Goal: Information Seeking & Learning: Compare options

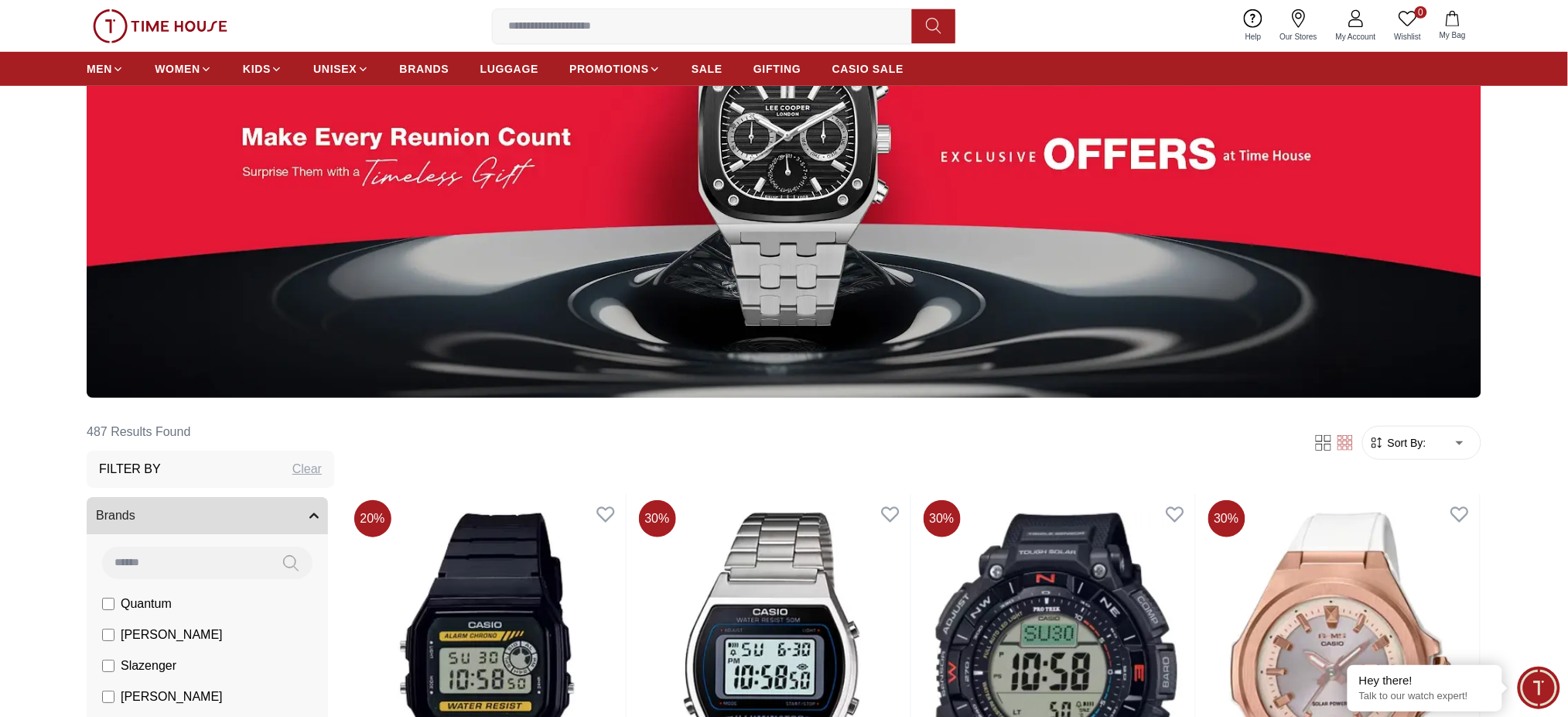
scroll to position [91, 0]
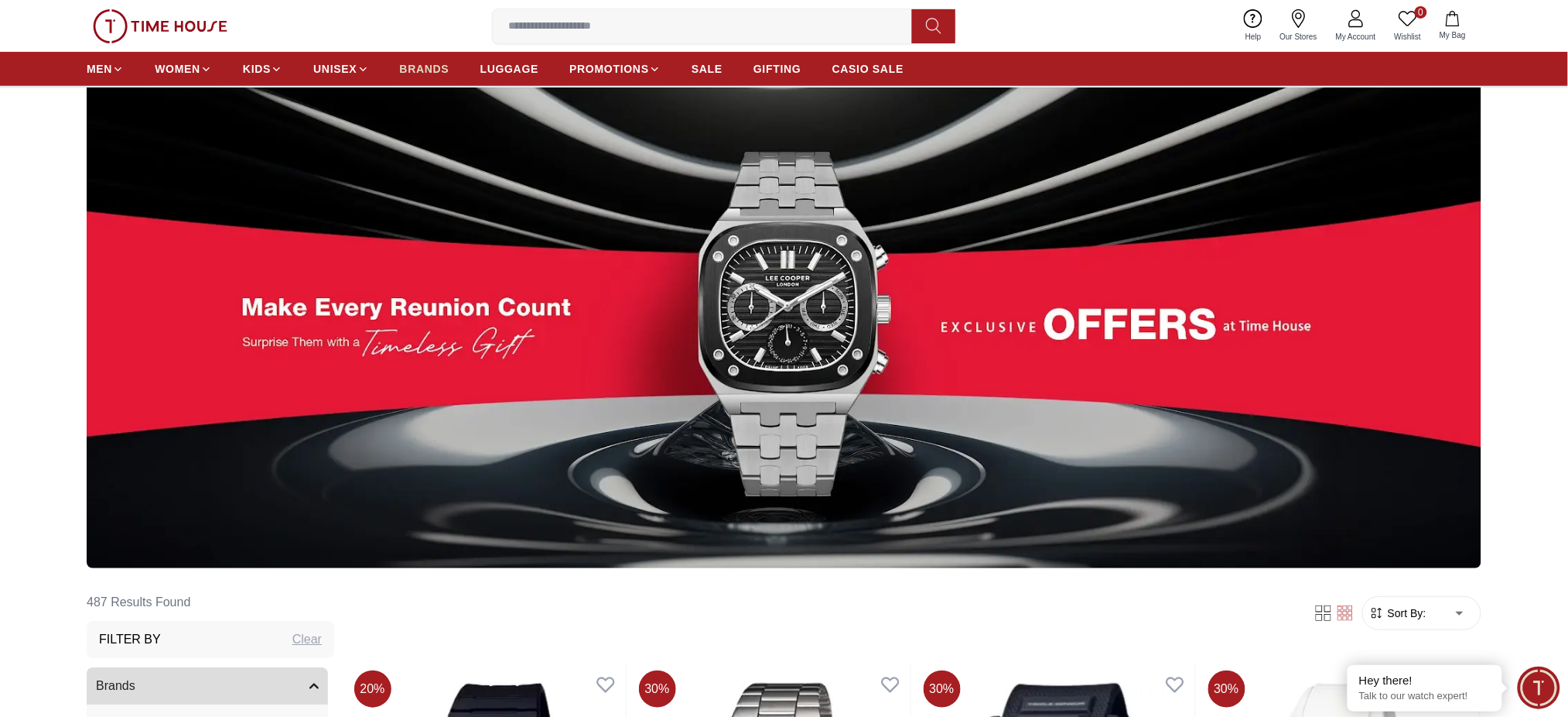
click at [416, 60] on link "BRANDS" at bounding box center [425, 69] width 50 height 28
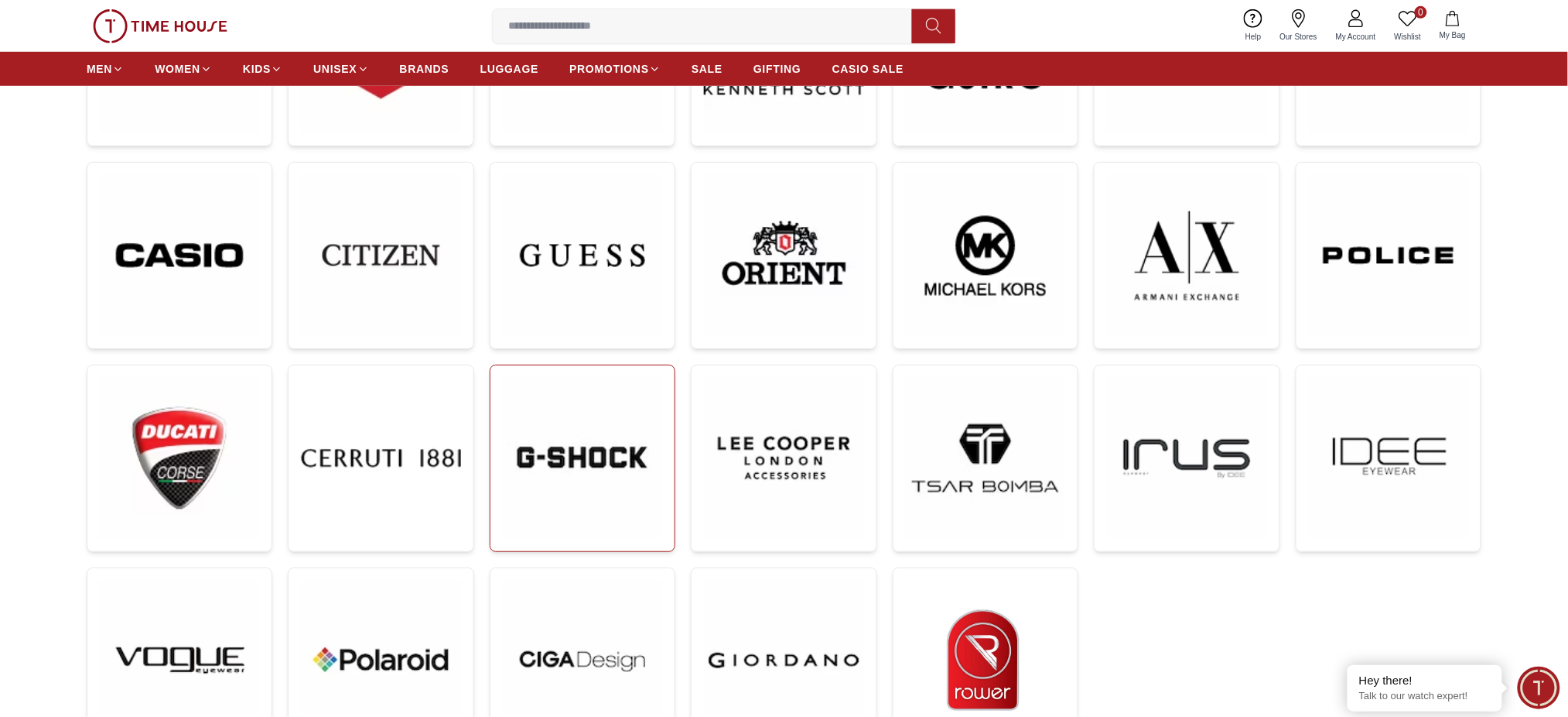
scroll to position [401, 0]
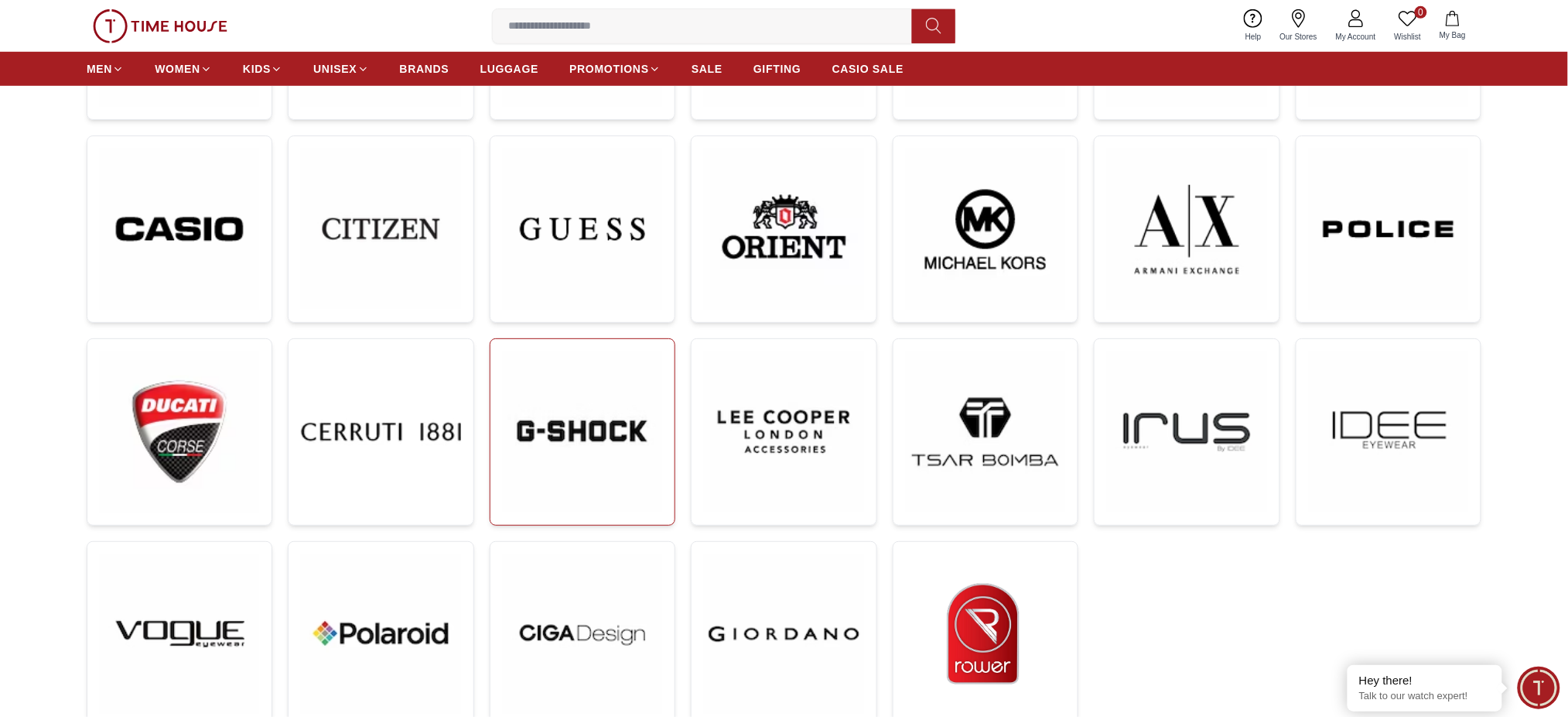
click at [582, 470] on img at bounding box center [582, 431] width 159 height 160
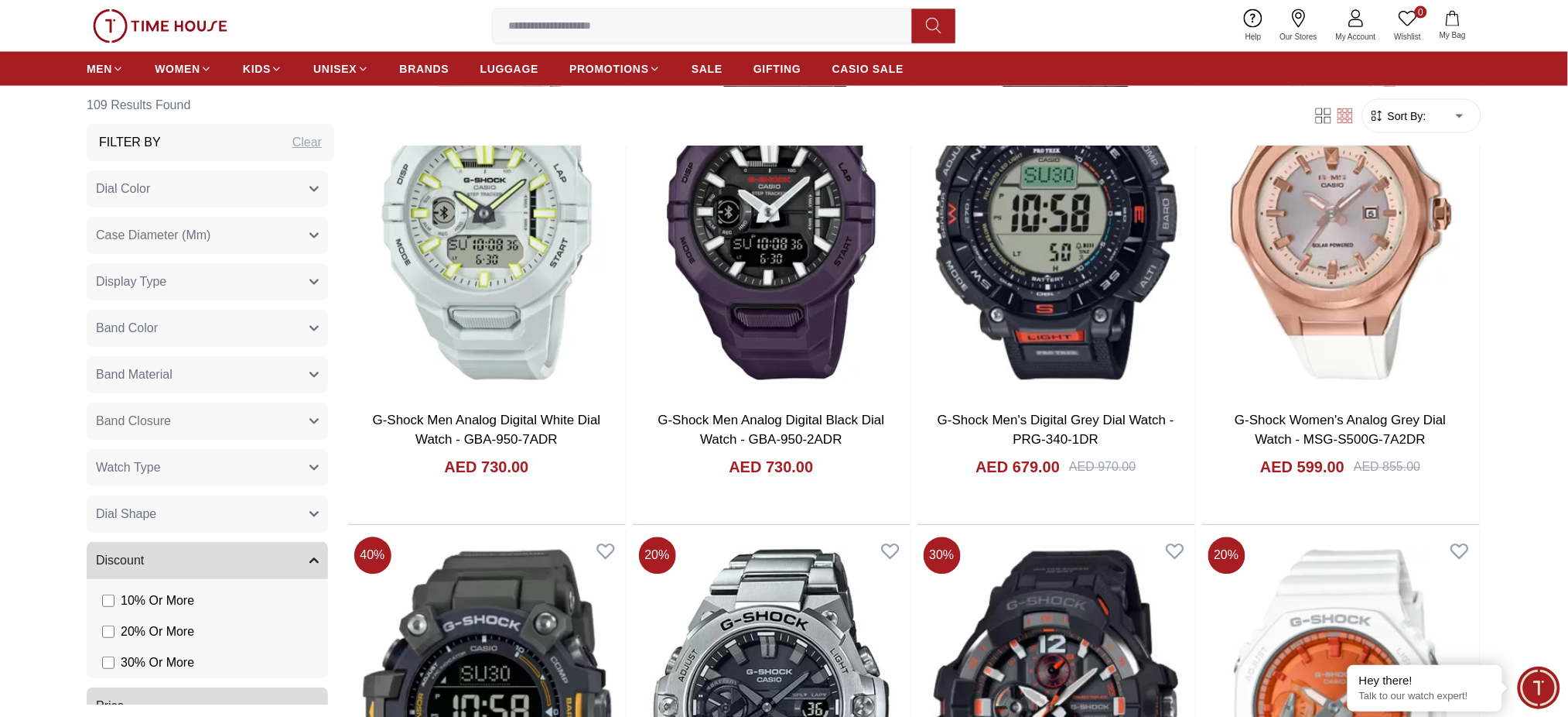
scroll to position [929, 0]
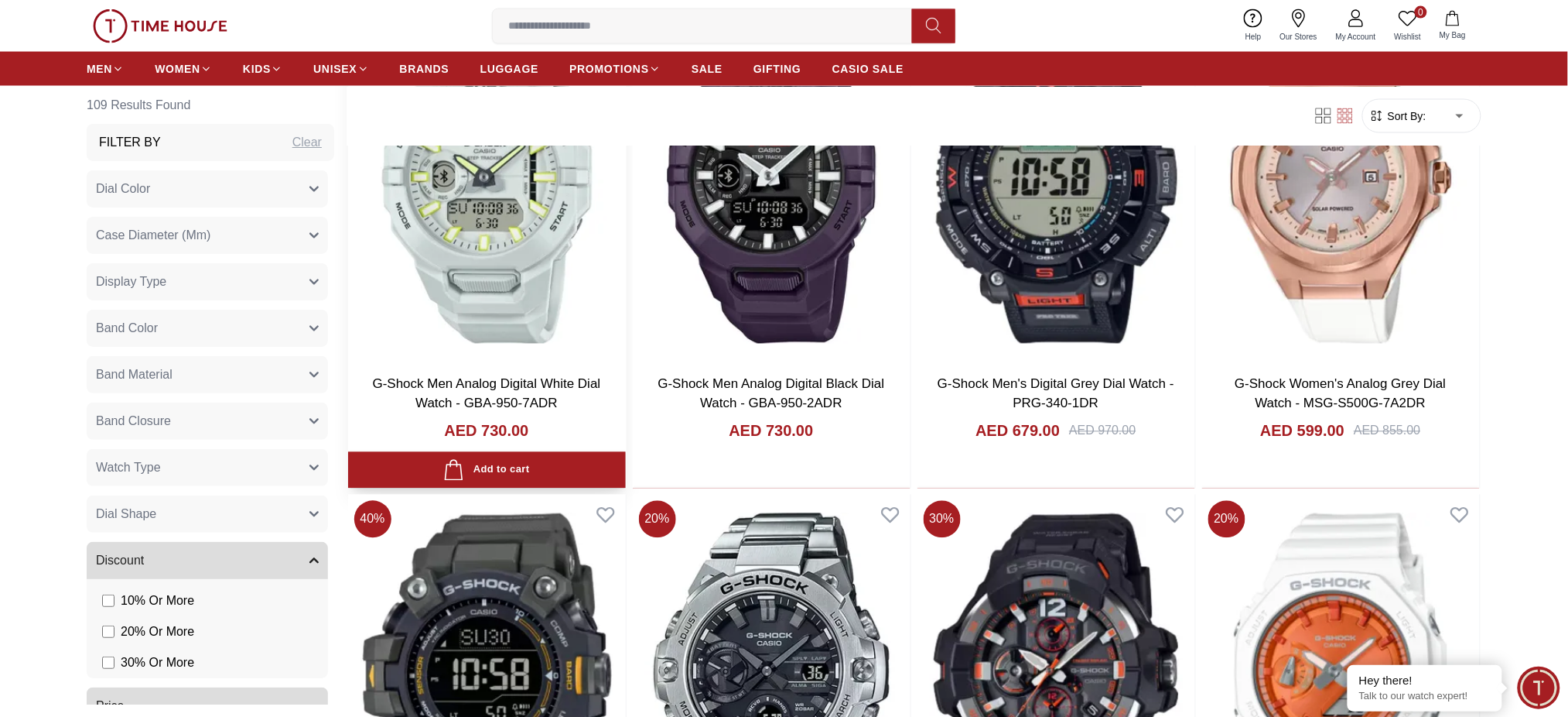
click at [539, 209] on img at bounding box center [486, 180] width 278 height 363
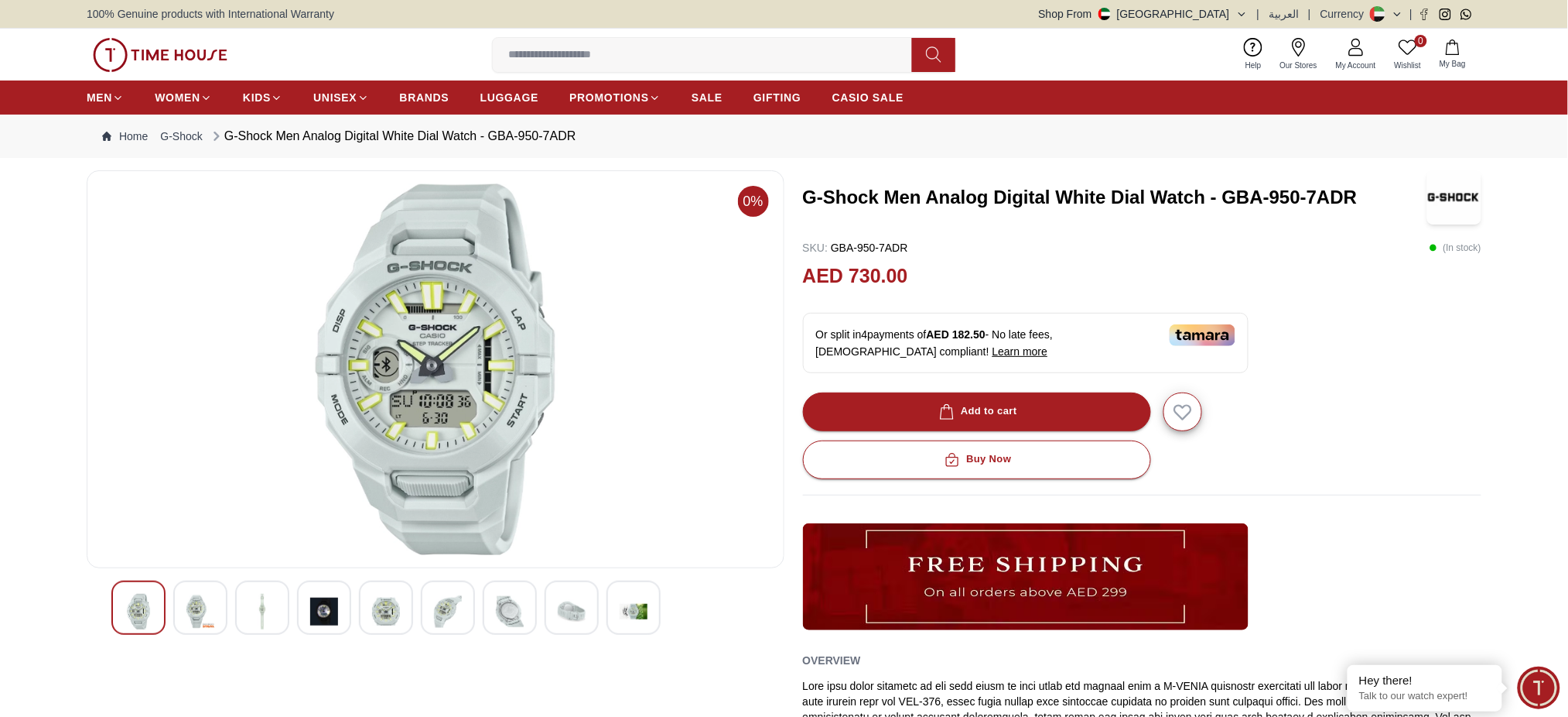
click at [1153, 204] on h3 "G-Shock Men Analog Digital White Dial Watch - GBA-950-7ADR" at bounding box center [1114, 197] width 622 height 24
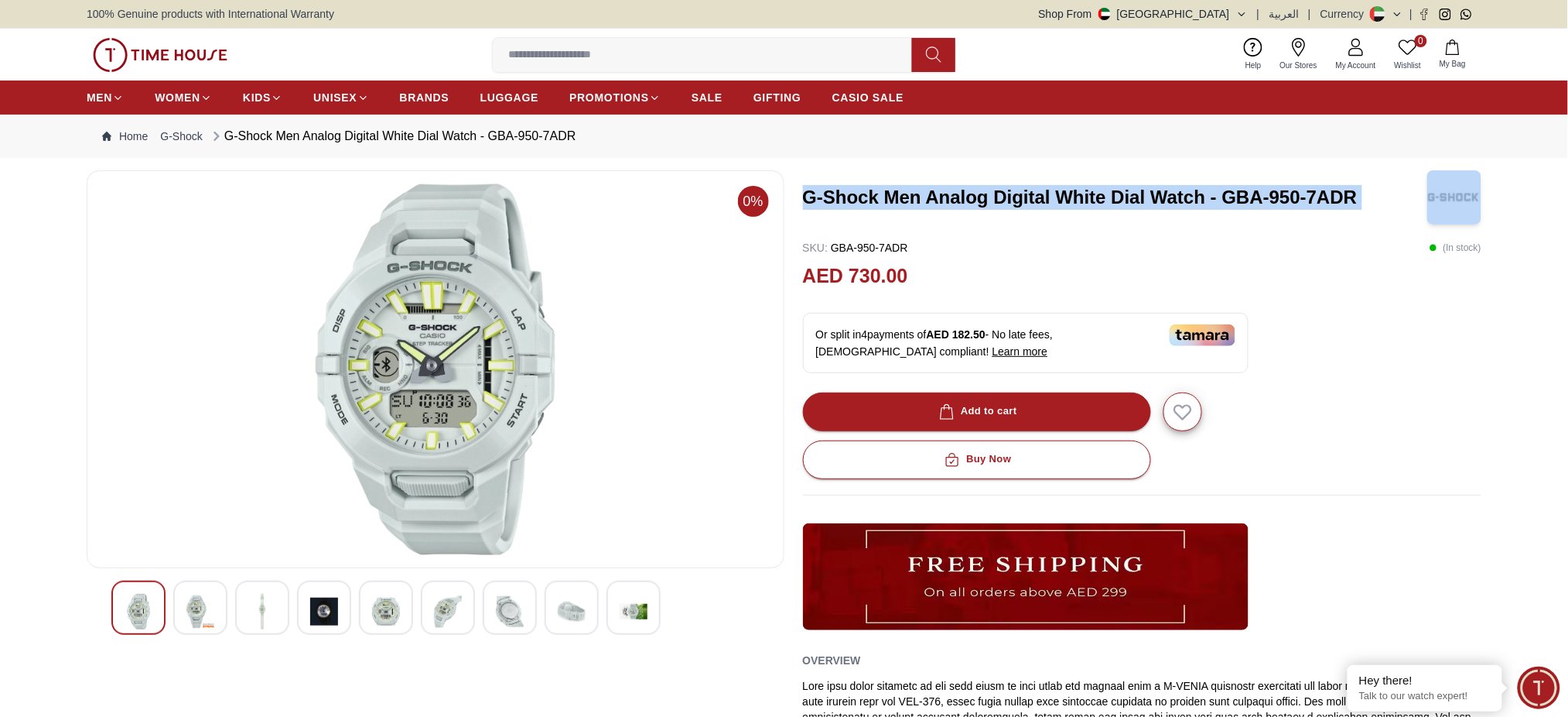
click at [1153, 204] on h3 "G-Shock Men Analog Digital White Dial Watch - GBA-950-7ADR" at bounding box center [1114, 197] width 622 height 24
copy h3 "G-Shock Men Analog Digital White Dial Watch - GBA-950-7ADR"
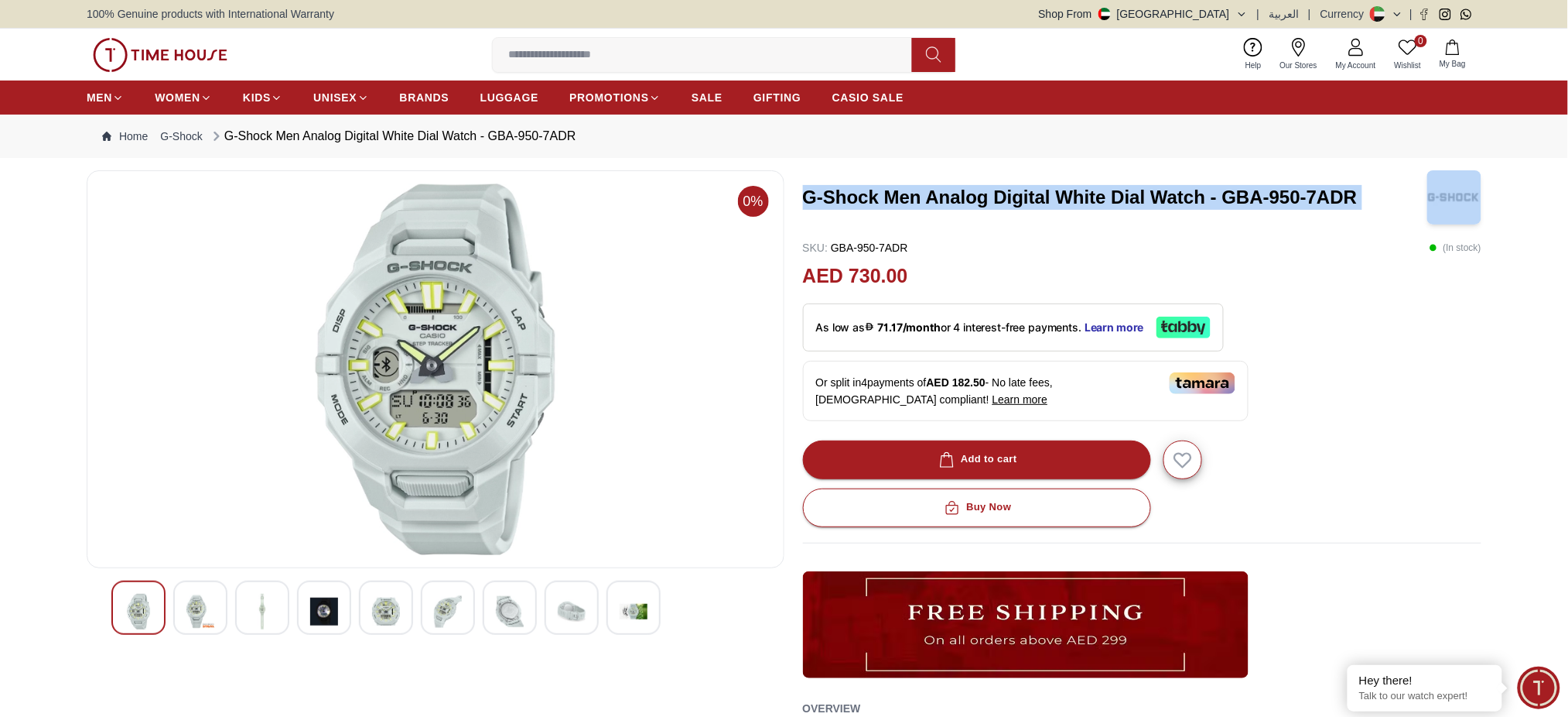
click at [440, 313] on img at bounding box center [435, 369] width 671 height 372
drag, startPoint x: 440, startPoint y: 313, endPoint x: 548, endPoint y: 274, distance: 114.8
click at [548, 274] on img at bounding box center [435, 369] width 671 height 372
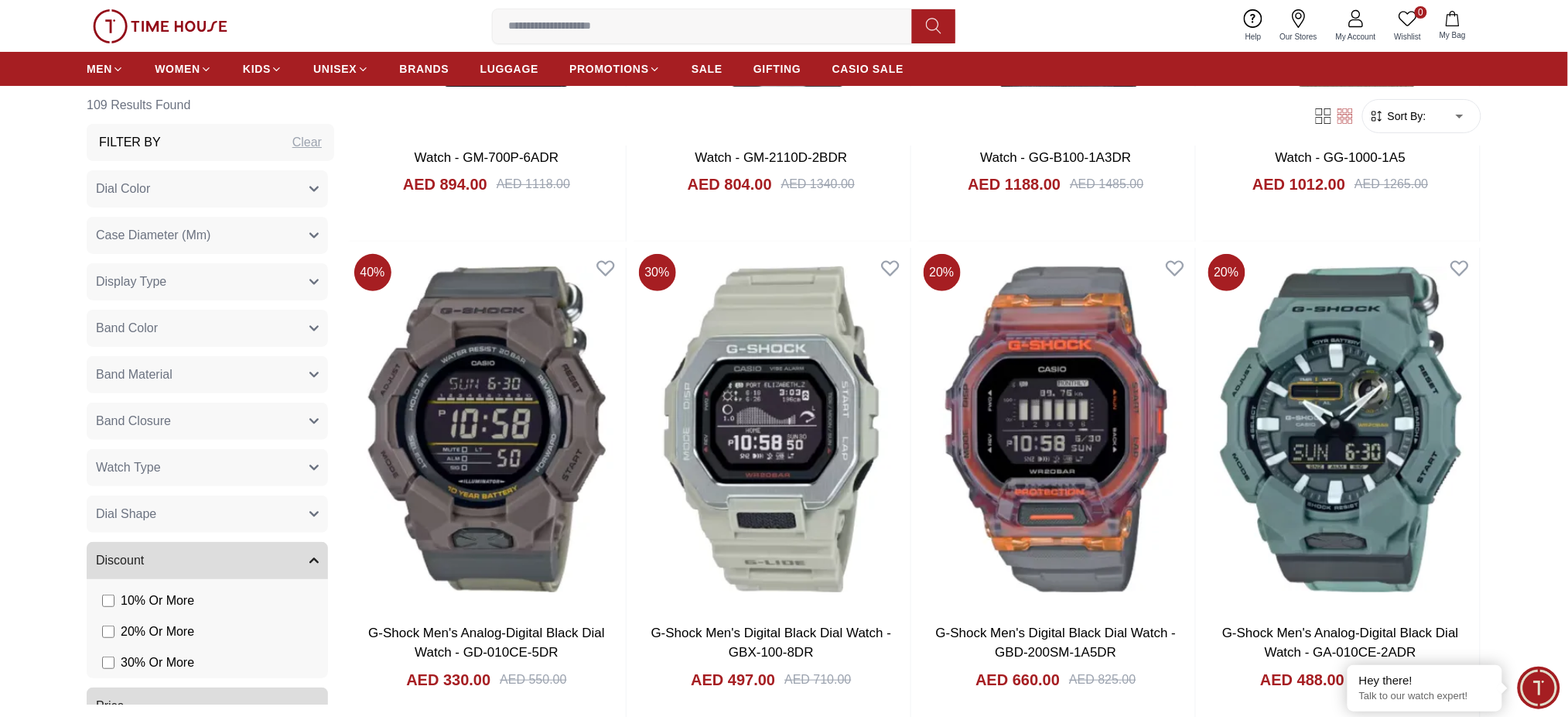
scroll to position [2168, 0]
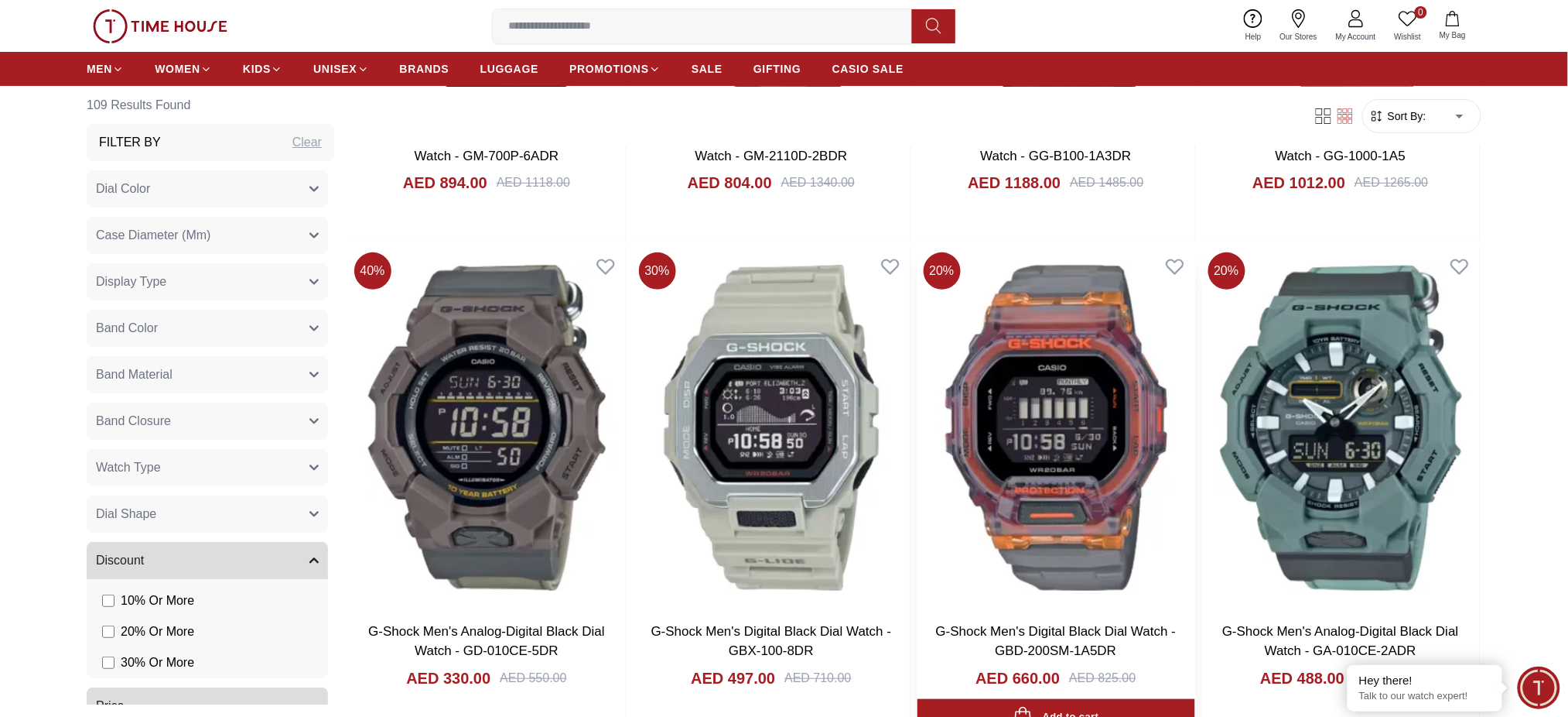
click at [1047, 440] on img at bounding box center [1056, 428] width 278 height 363
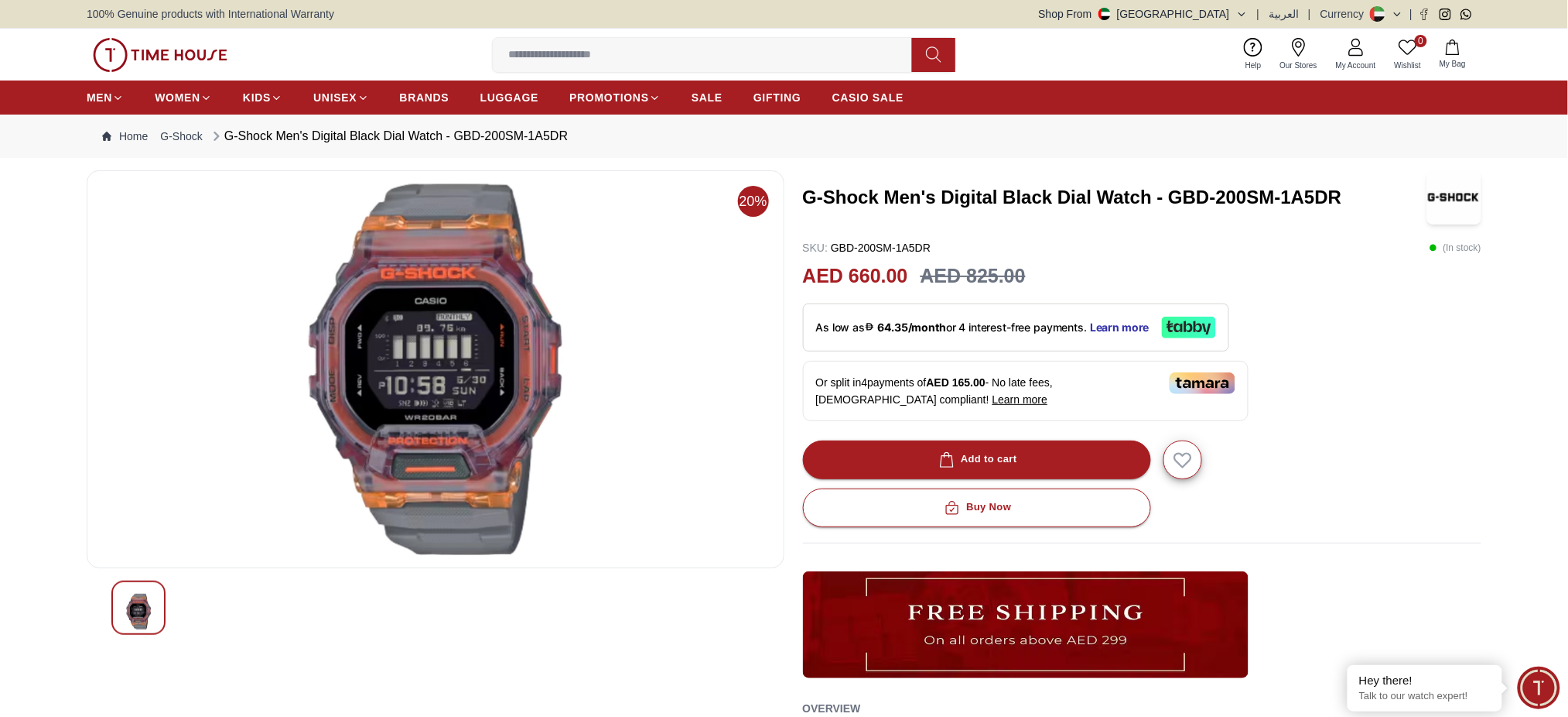
click at [869, 194] on h3 "G-Shock Men's Digital Black Dial Watch - GBD-200SM-1A5DR" at bounding box center [1114, 197] width 622 height 24
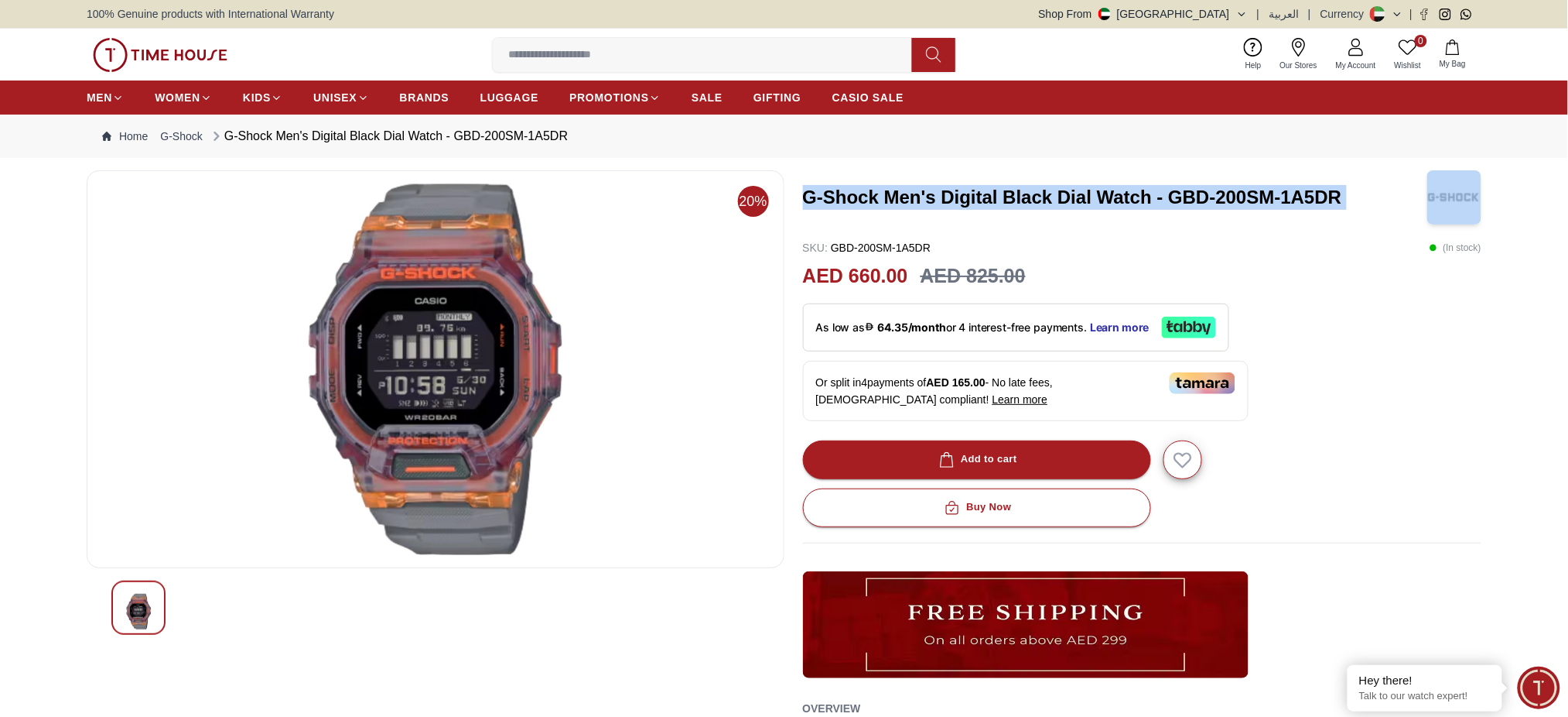
click at [869, 194] on h3 "G-Shock Men's Digital Black Dial Watch - GBD-200SM-1A5DR" at bounding box center [1114, 197] width 622 height 24
copy h3 "G-Shock Men's Digital Black Dial Watch - GBD-200SM-1A5DR"
click at [406, 389] on img at bounding box center [435, 369] width 671 height 372
click at [1226, 15] on button "Shop From [GEOGRAPHIC_DATA]" at bounding box center [1143, 14] width 209 height 15
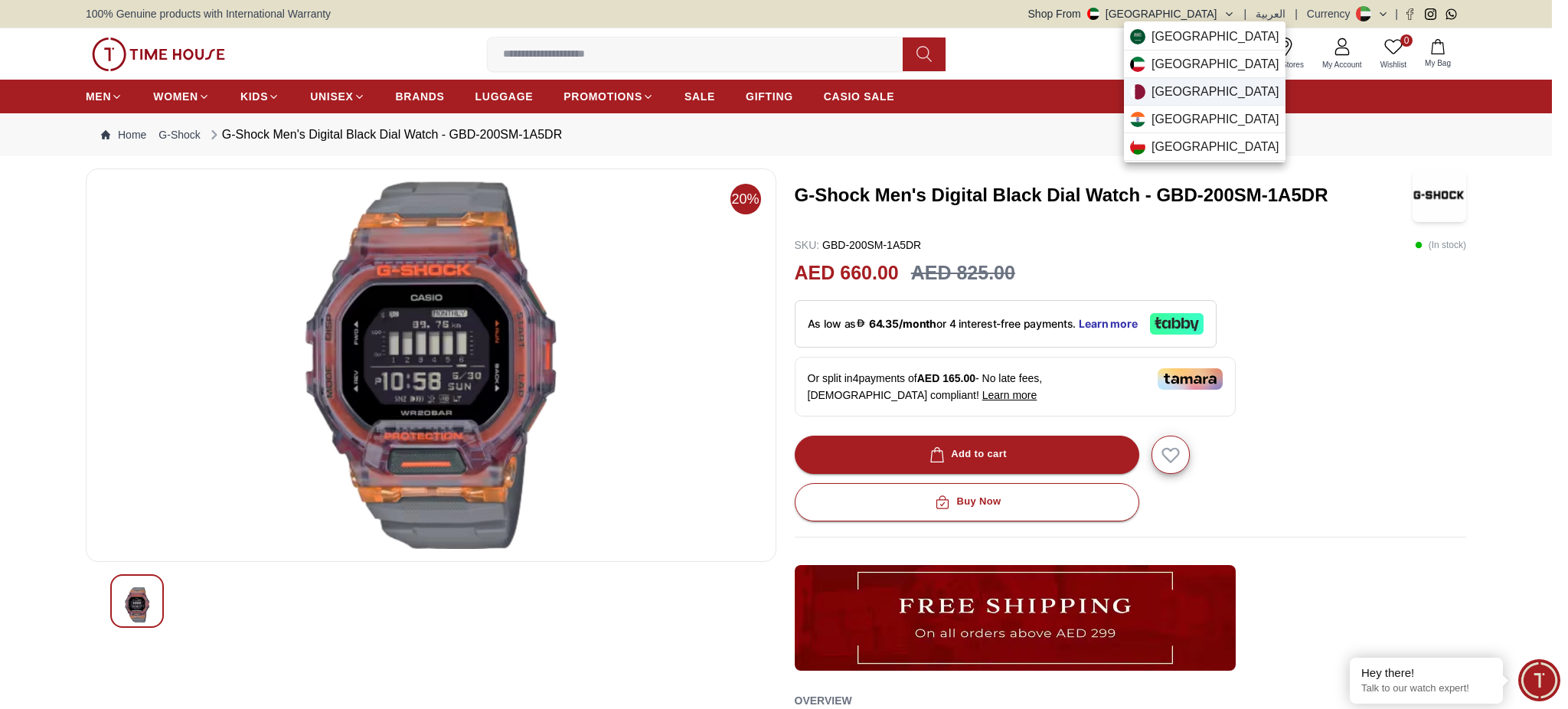
click at [1187, 92] on div "[GEOGRAPHIC_DATA]" at bounding box center [1205, 91] width 161 height 28
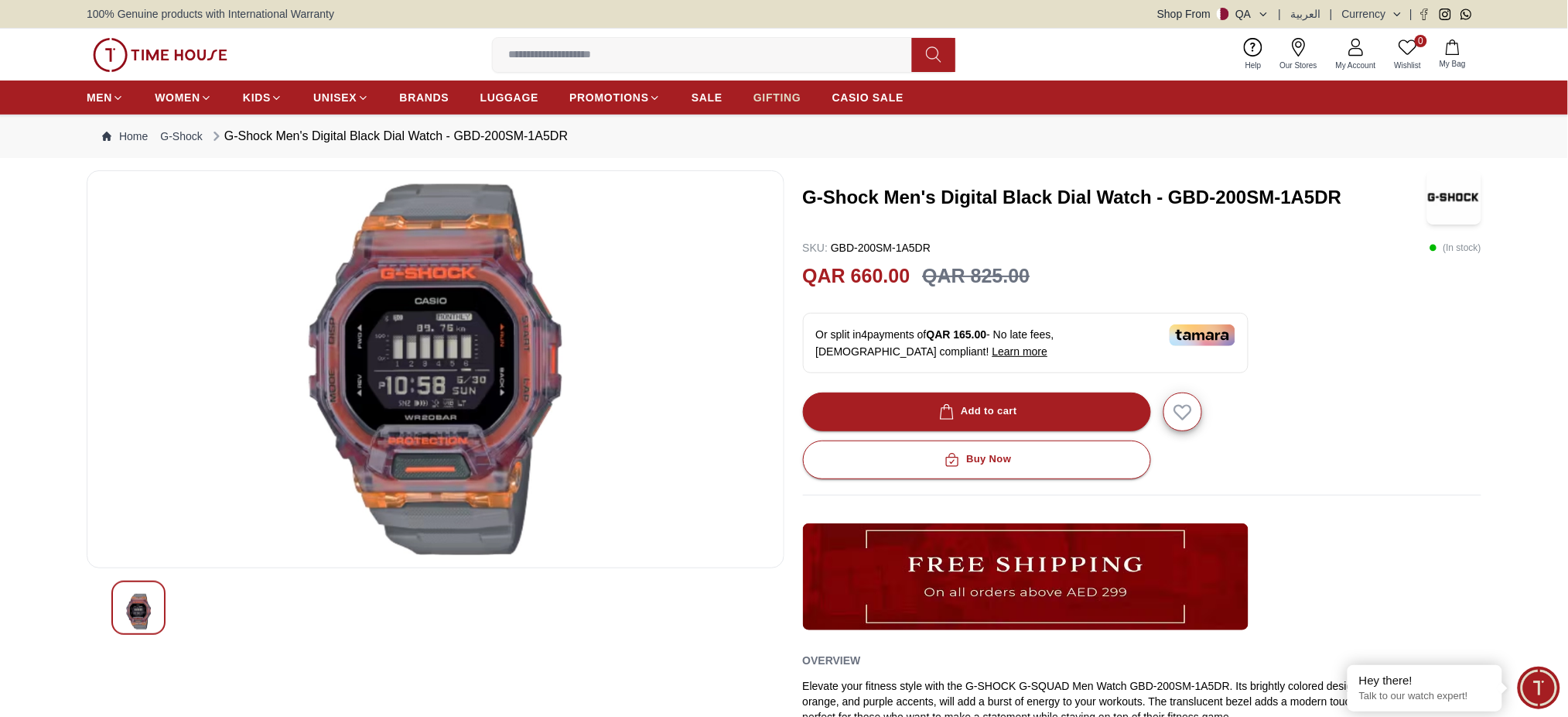
click at [777, 107] on link "GIFTING" at bounding box center [777, 97] width 48 height 28
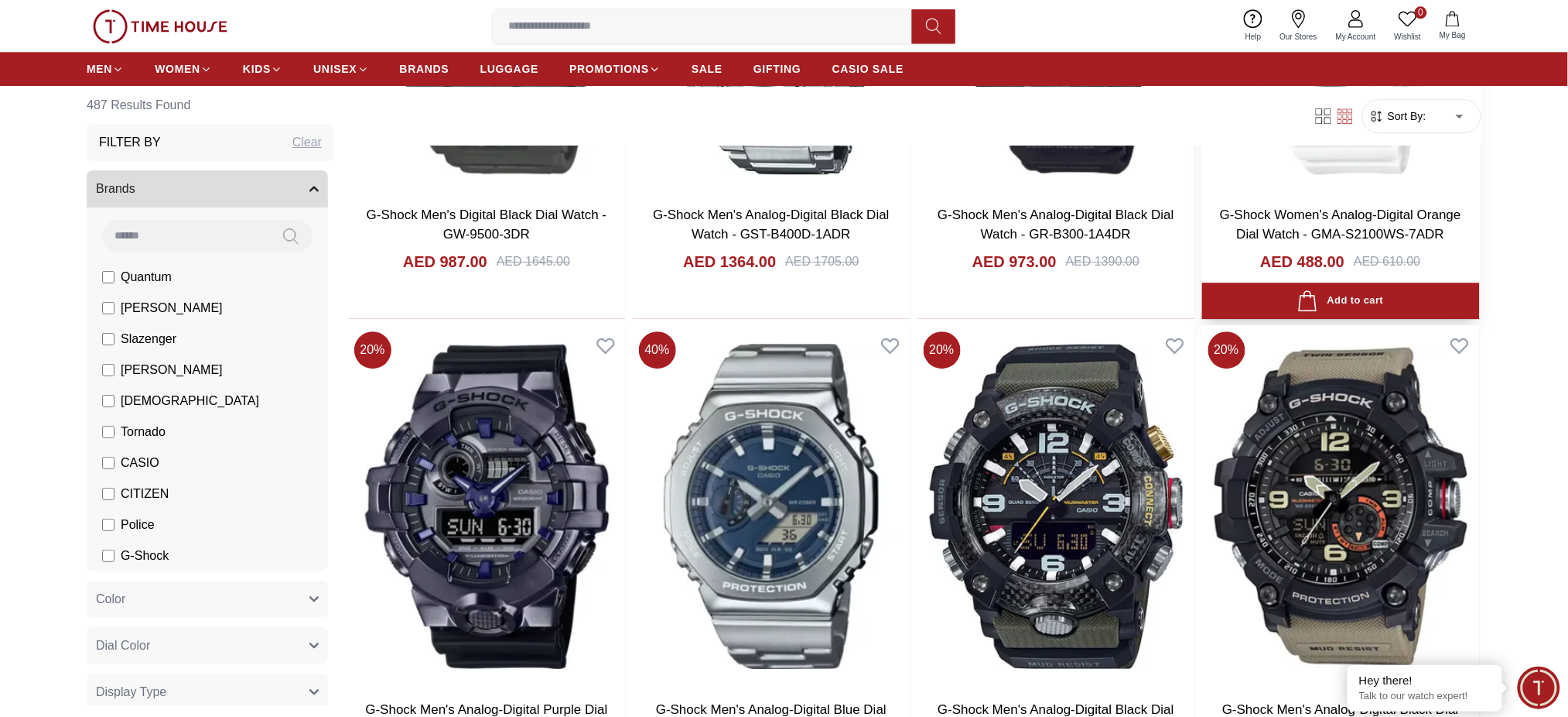
scroll to position [1652, 0]
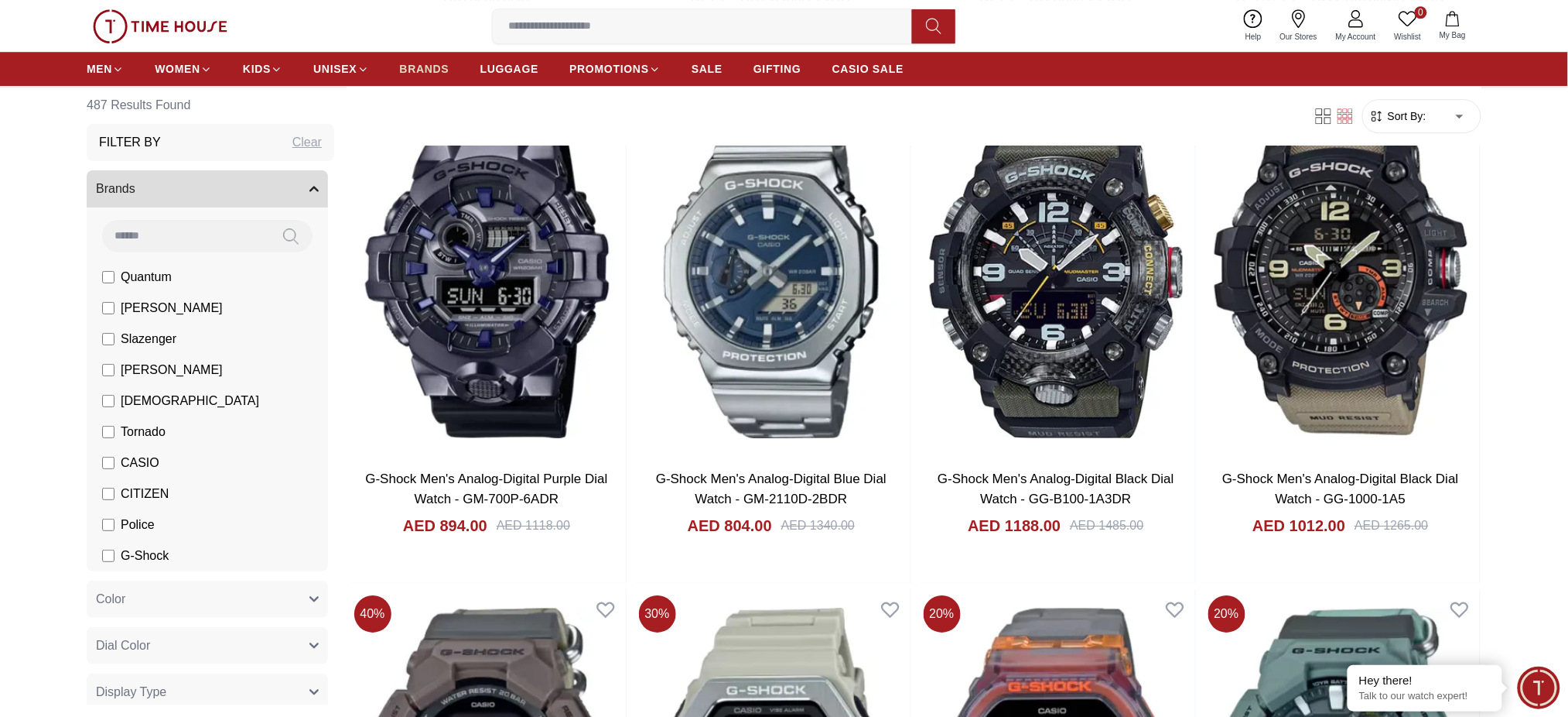
click at [437, 77] on link "BRANDS" at bounding box center [425, 69] width 50 height 28
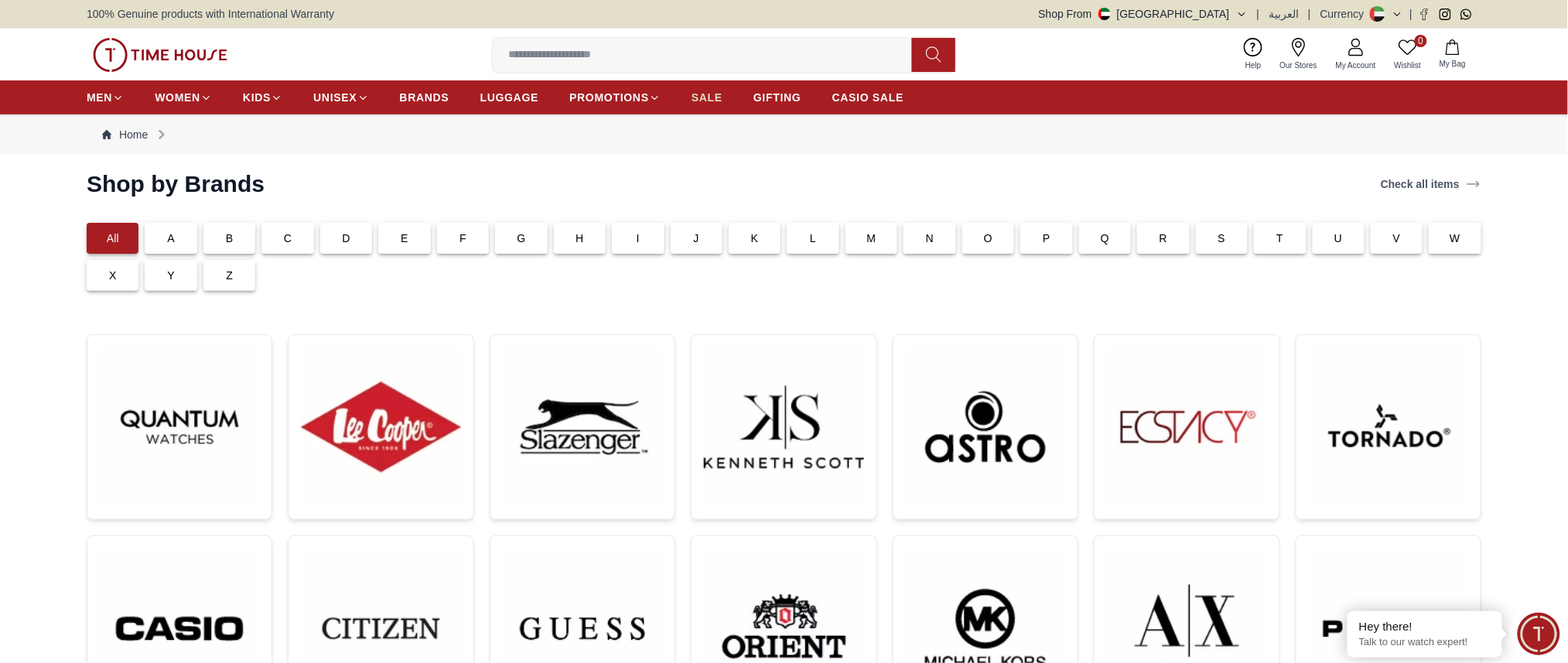
click at [708, 103] on span "SALE" at bounding box center [707, 97] width 31 height 15
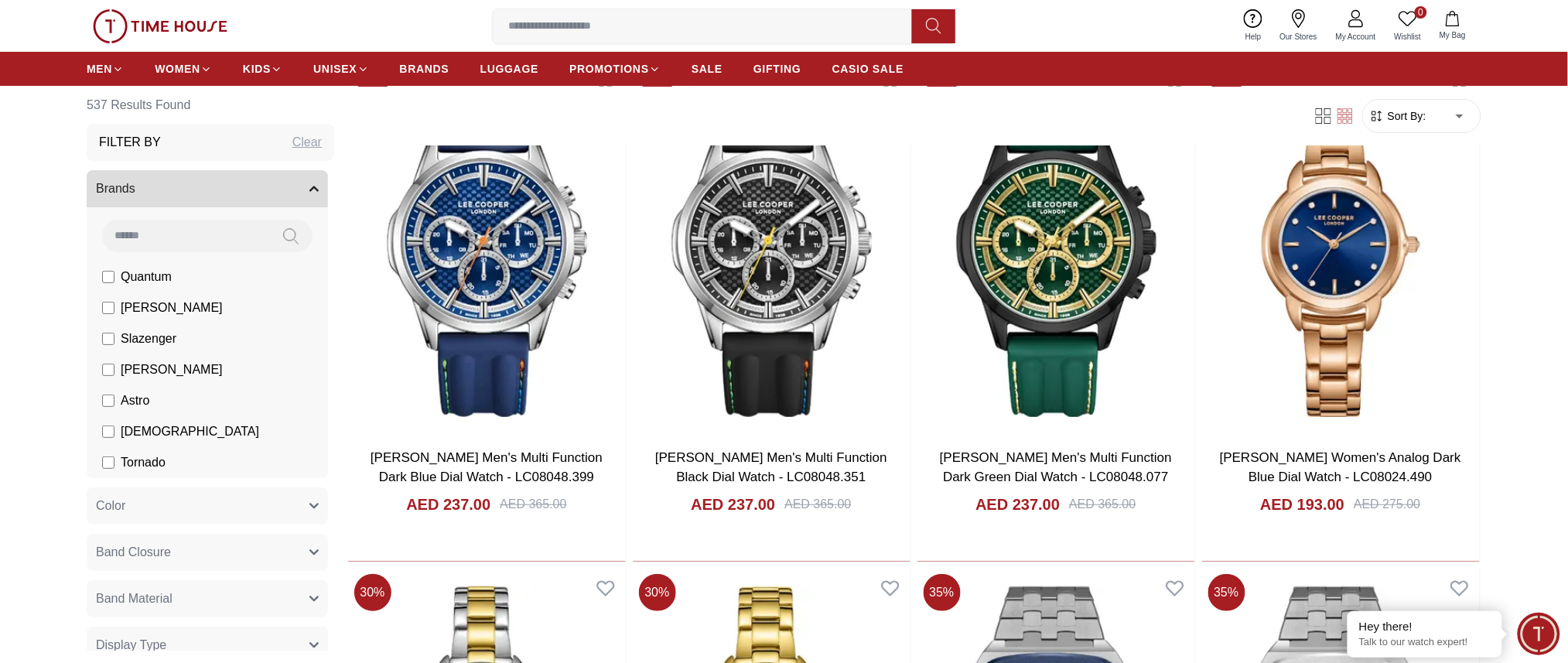
scroll to position [2498, 0]
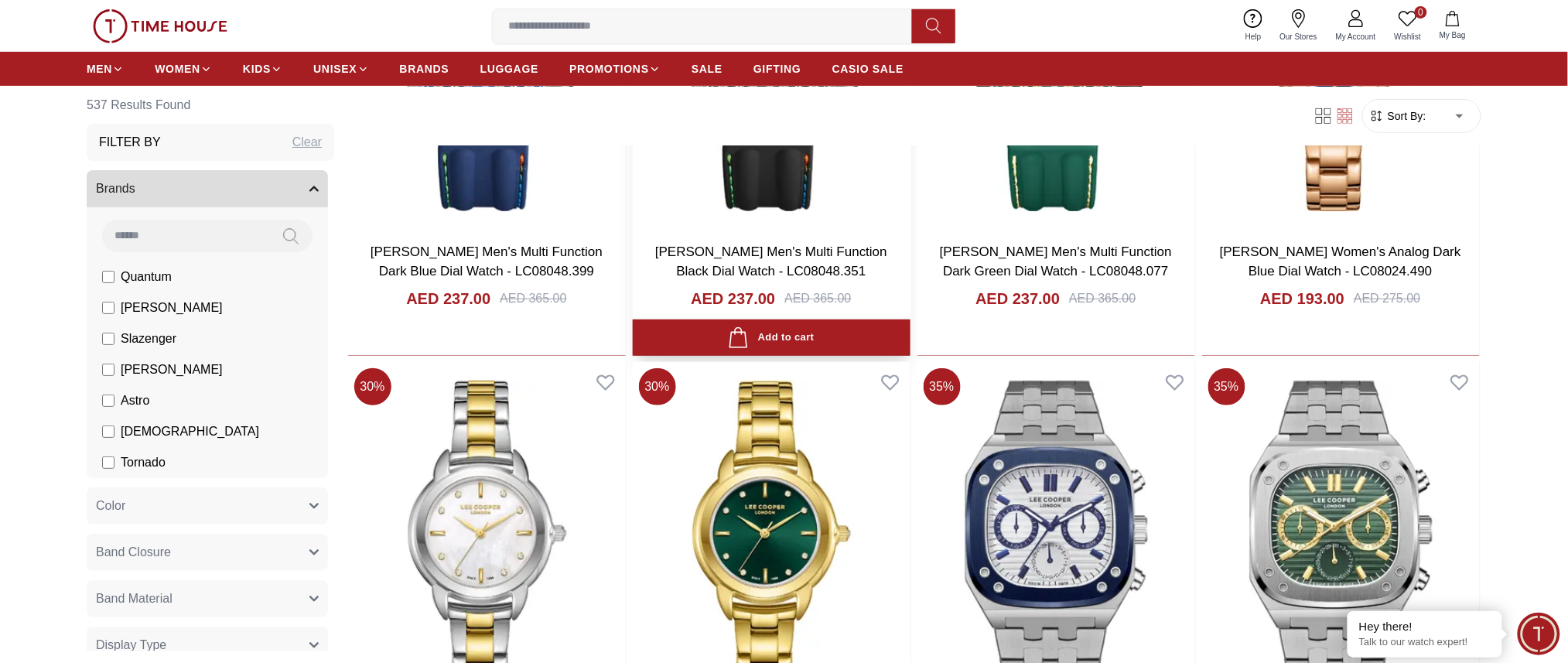
scroll to position [2062, 0]
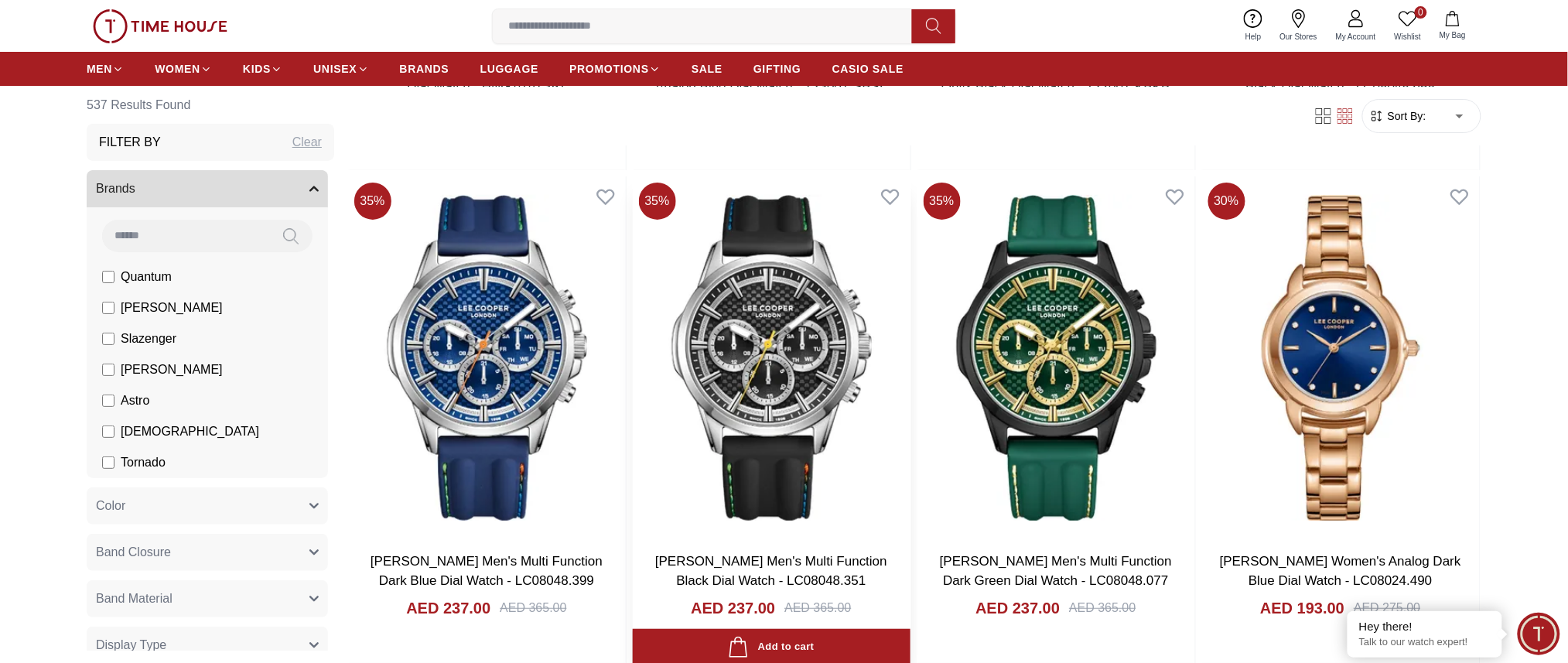
click at [813, 320] on img at bounding box center [772, 358] width 278 height 363
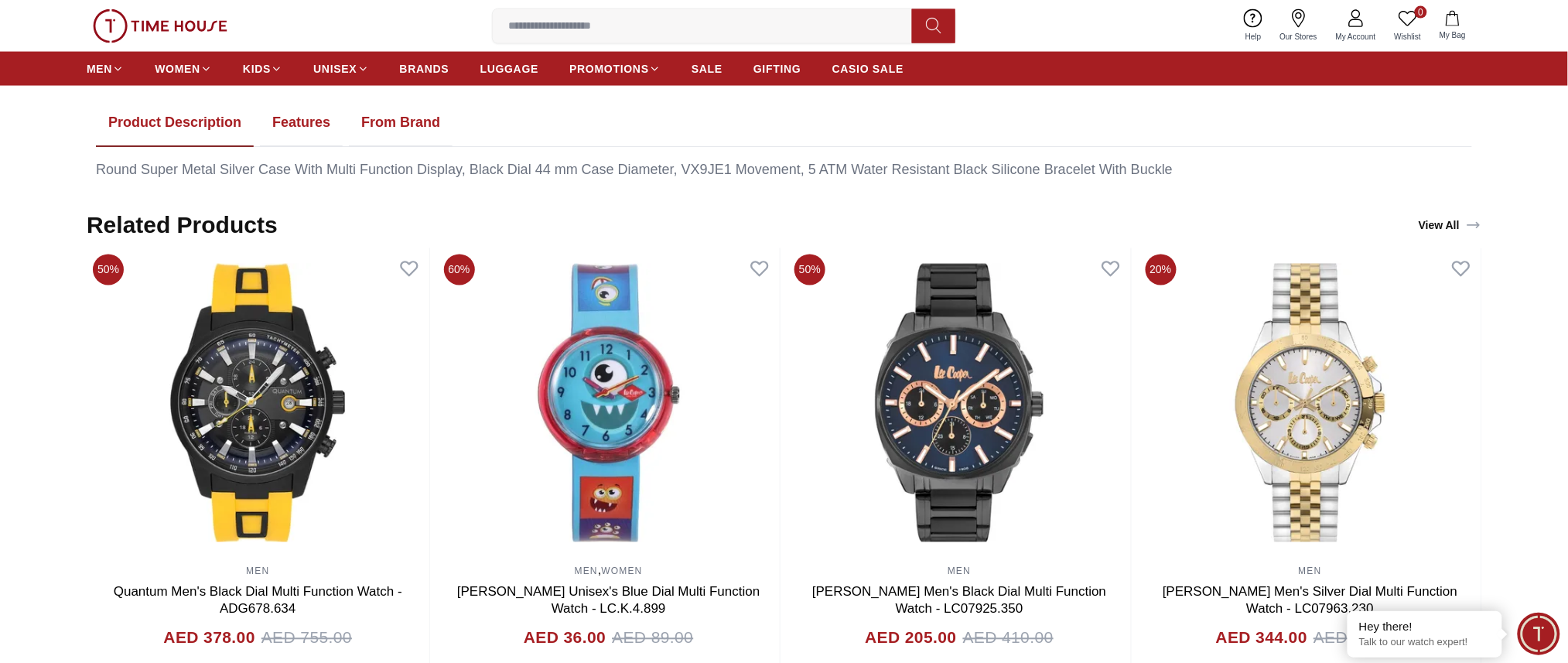
scroll to position [722, 0]
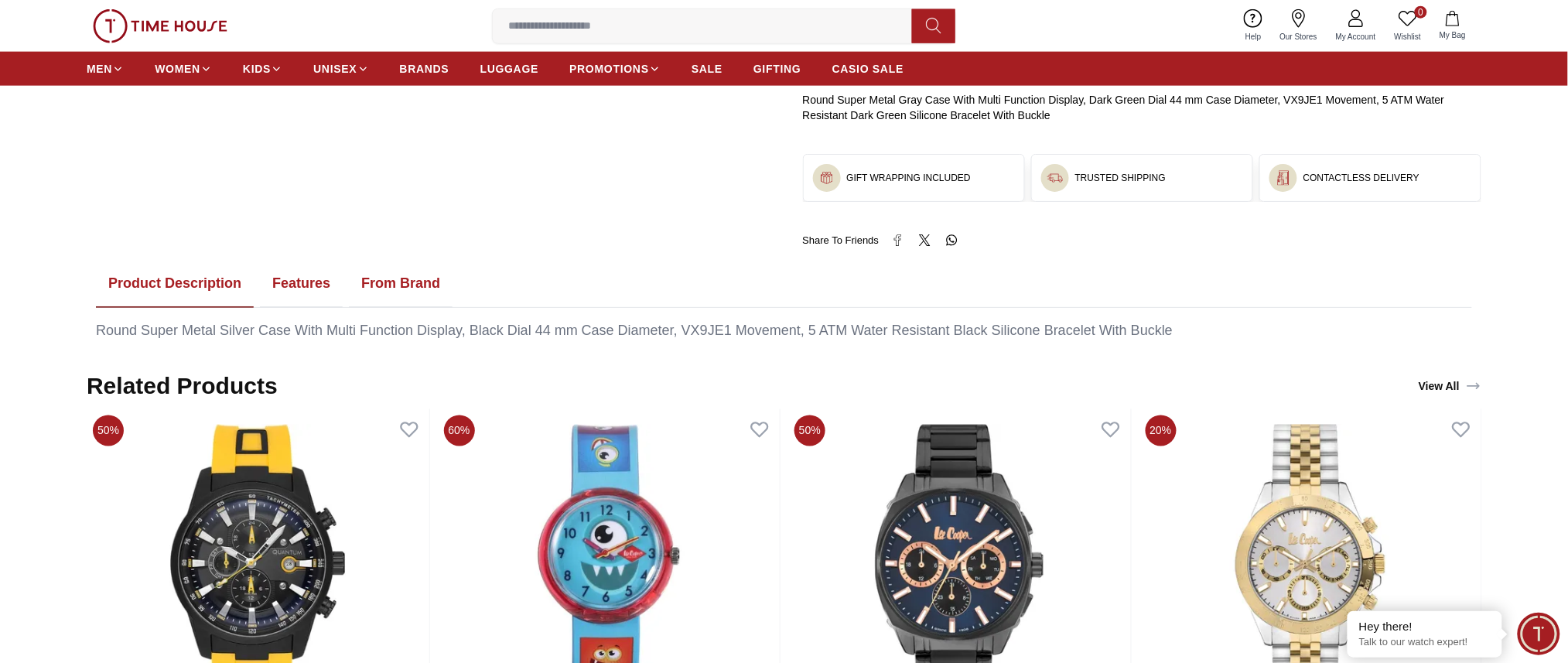
click at [313, 286] on button "Features" at bounding box center [301, 283] width 82 height 48
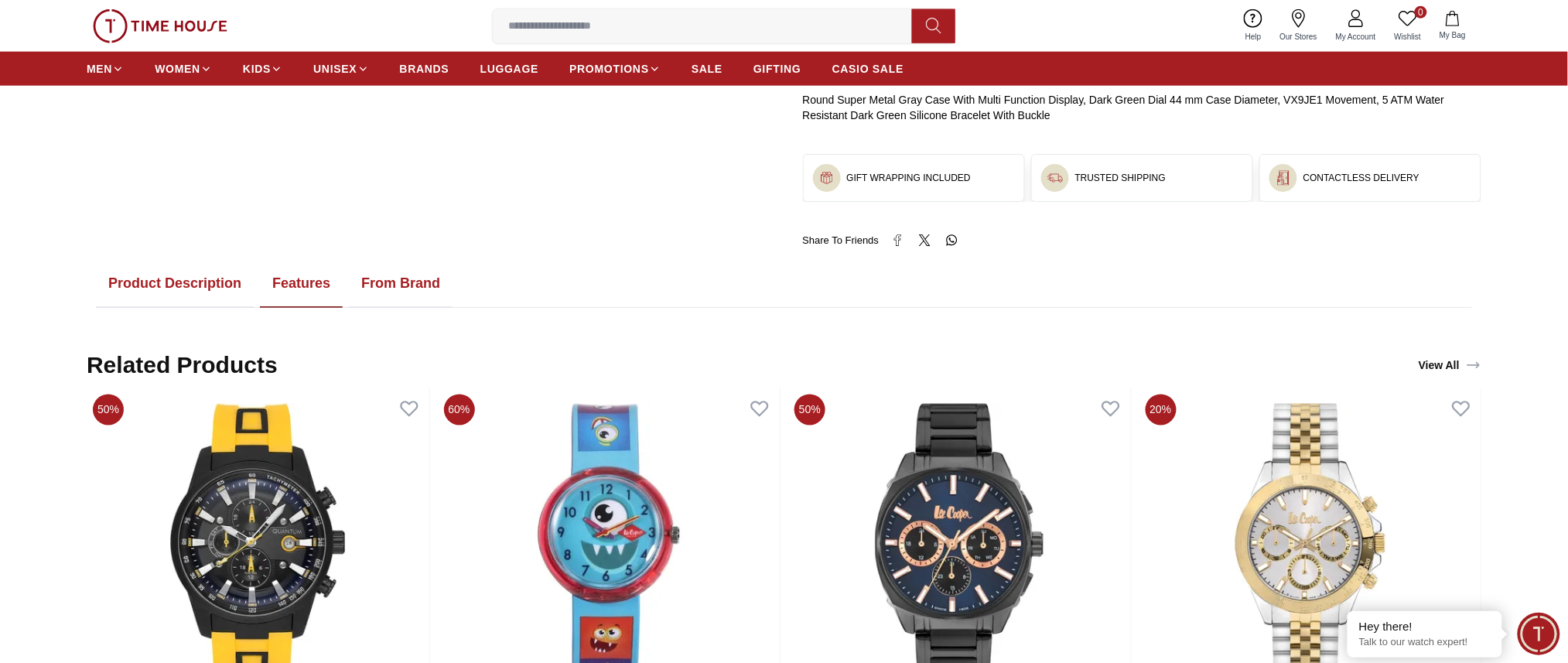
click at [399, 280] on button "From Brand" at bounding box center [400, 283] width 103 height 48
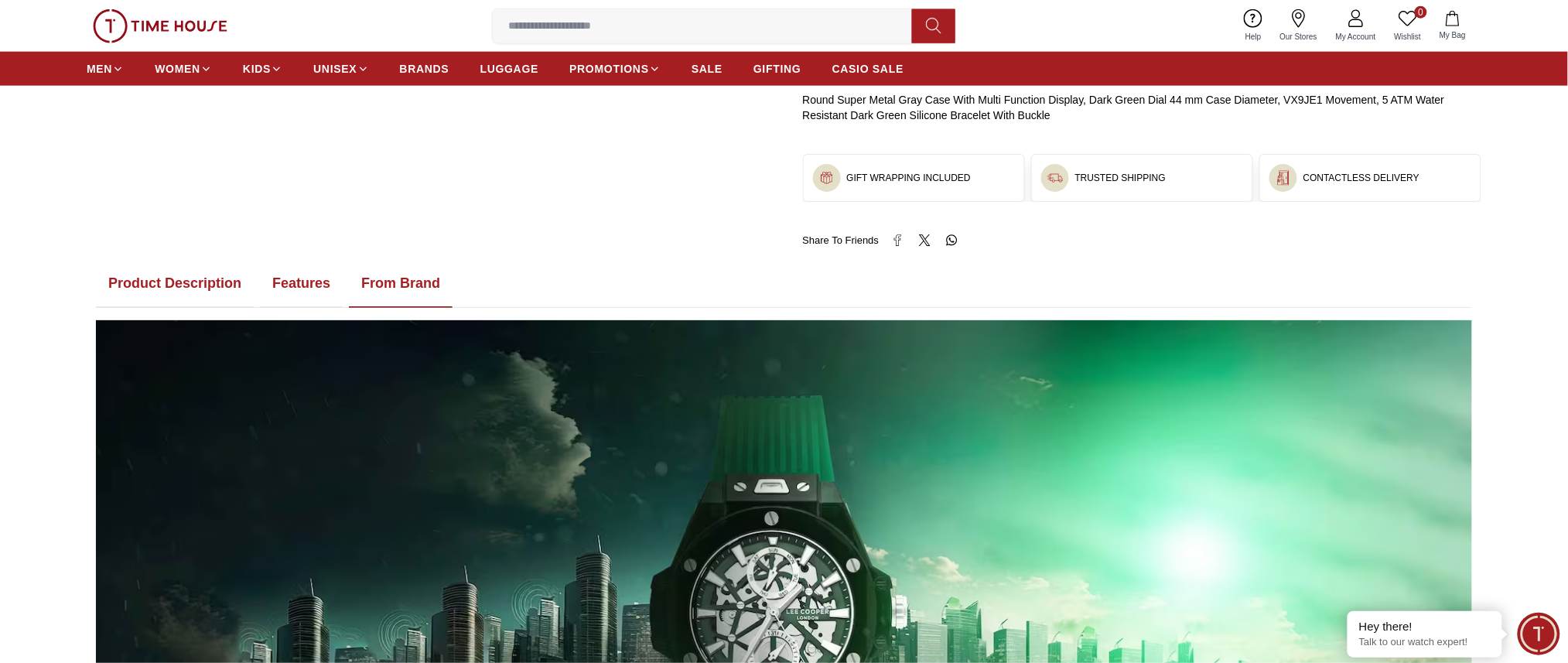
click at [311, 272] on button "Features" at bounding box center [301, 283] width 82 height 48
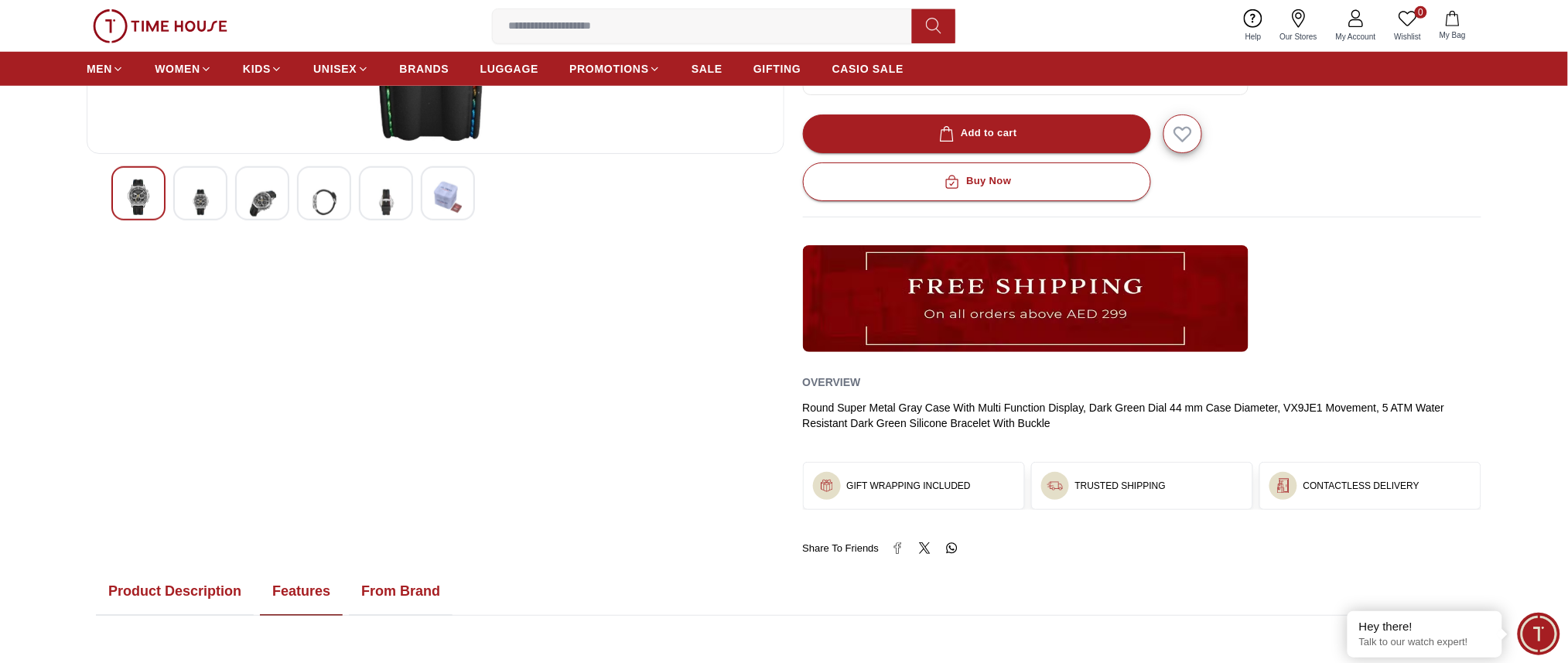
scroll to position [412, 0]
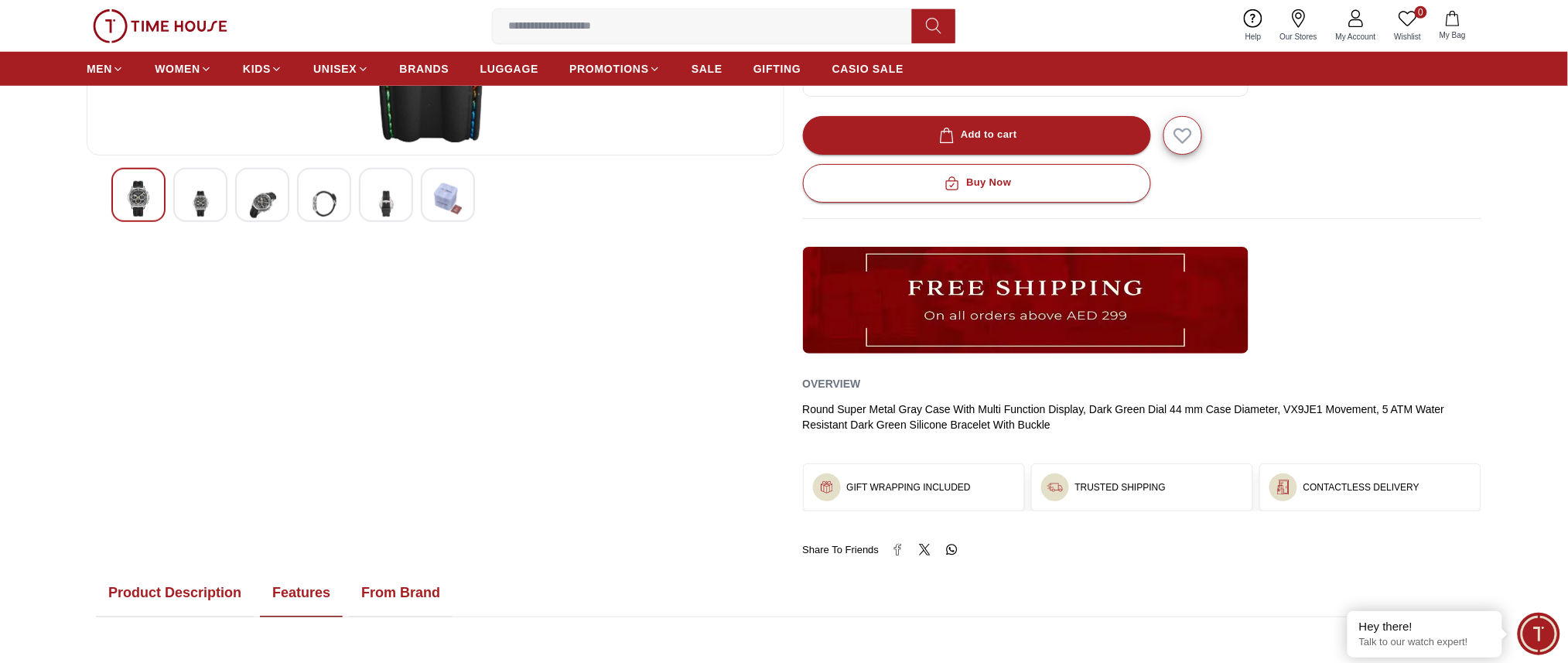
drag, startPoint x: 182, startPoint y: 591, endPoint x: 180, endPoint y: 568, distance: 23.1
click at [181, 592] on button "Product Description" at bounding box center [175, 593] width 158 height 48
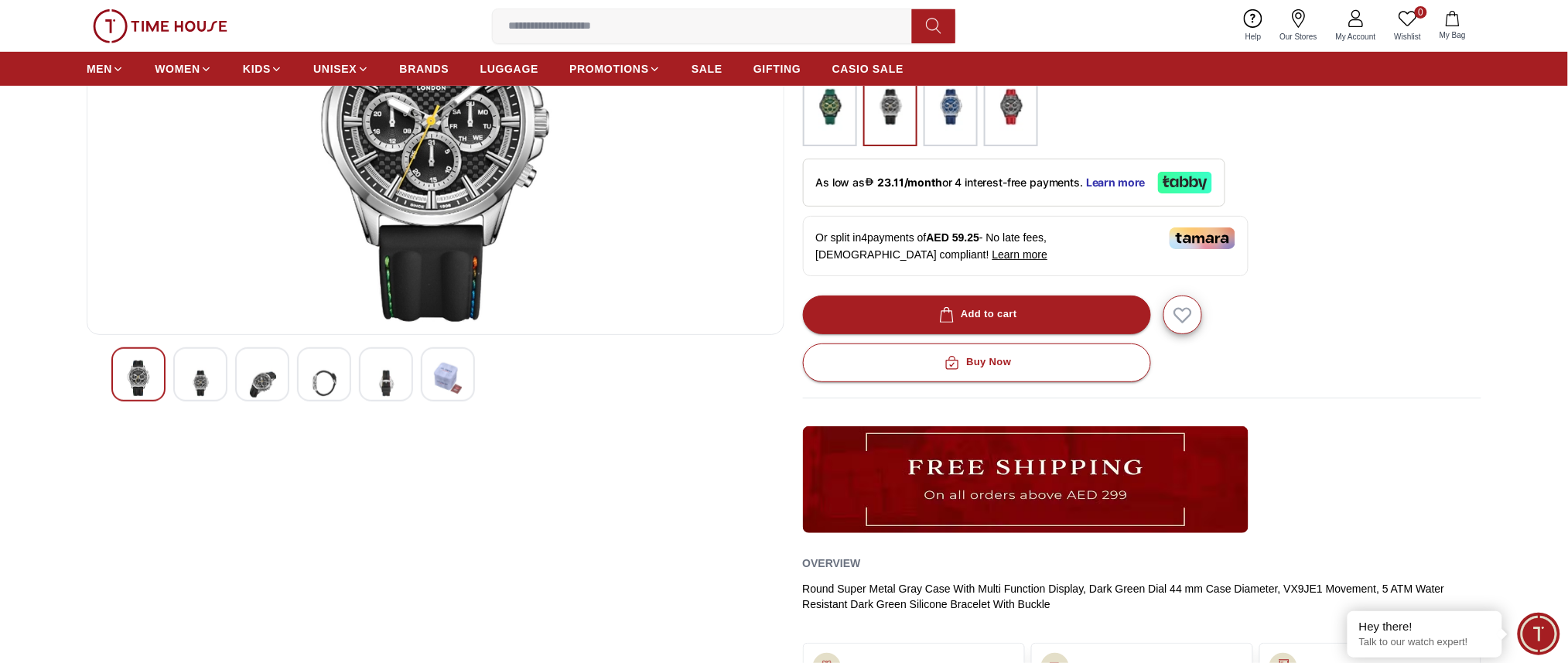
scroll to position [0, 0]
